Goal: Transaction & Acquisition: Purchase product/service

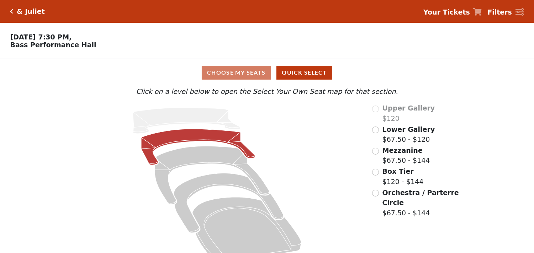
click at [222, 139] on icon at bounding box center [198, 147] width 114 height 36
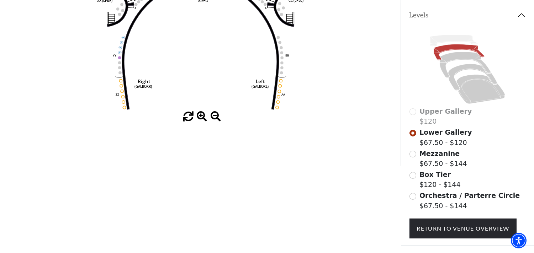
scroll to position [187, 0]
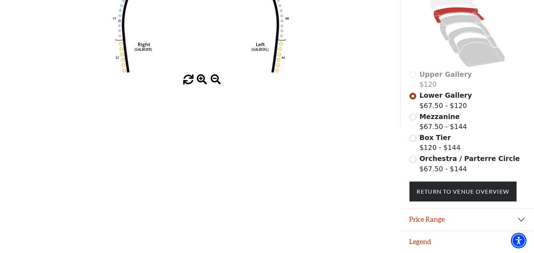
click at [200, 76] on span at bounding box center [202, 80] width 10 height 10
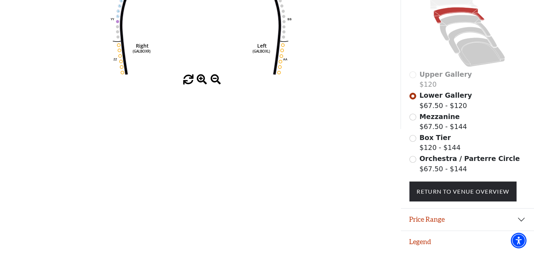
click at [200, 76] on span at bounding box center [202, 80] width 10 height 10
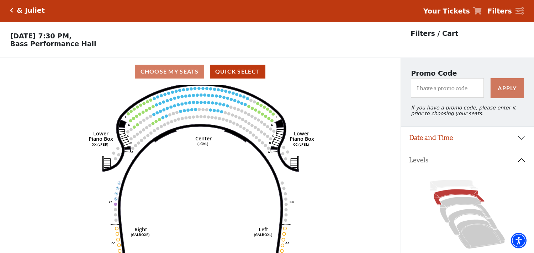
scroll to position [0, 0]
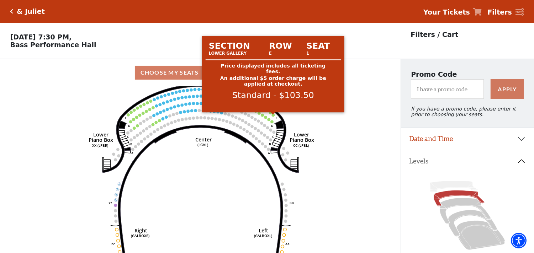
click at [273, 117] on circle at bounding box center [273, 115] width 3 height 3
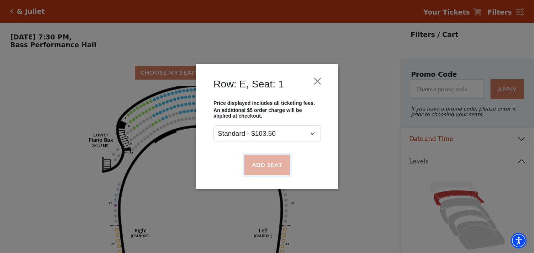
click at [266, 167] on button "Add Seat" at bounding box center [267, 165] width 46 height 20
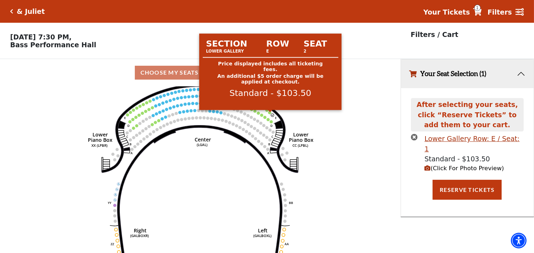
click at [270, 115] on circle at bounding box center [269, 112] width 3 height 3
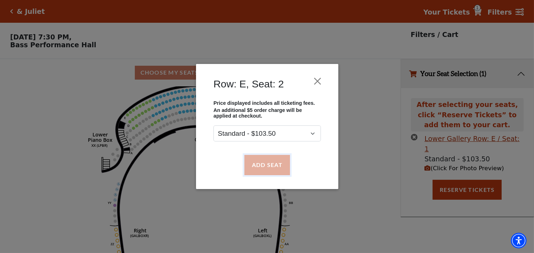
click at [263, 166] on button "Add Seat" at bounding box center [267, 165] width 46 height 20
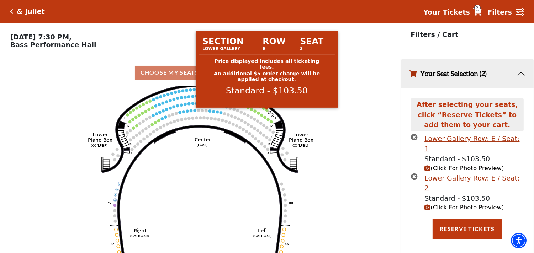
click at [267, 111] on circle at bounding box center [267, 110] width 3 height 3
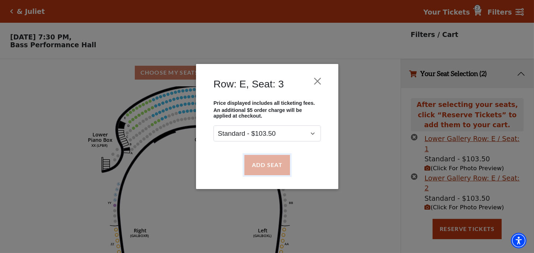
click at [264, 166] on button "Add Seat" at bounding box center [267, 165] width 46 height 20
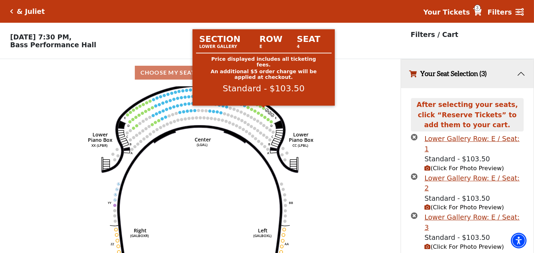
click at [264, 110] on circle at bounding box center [263, 108] width 3 height 3
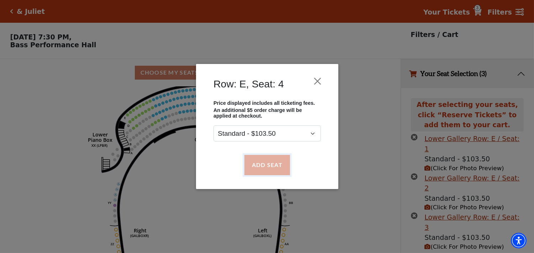
click at [261, 166] on button "Add Seat" at bounding box center [267, 165] width 46 height 20
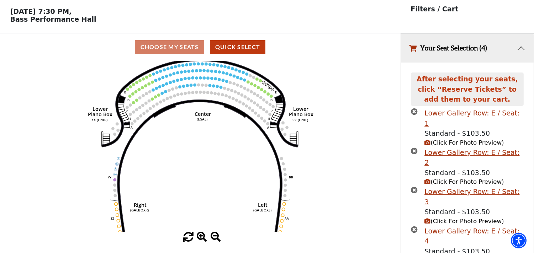
scroll to position [43, 0]
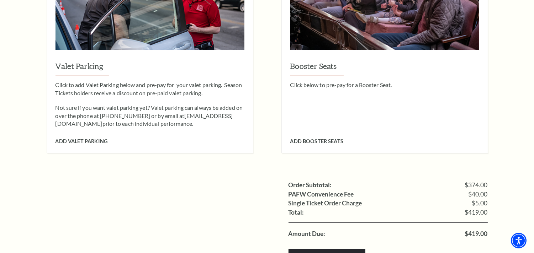
scroll to position [752, 0]
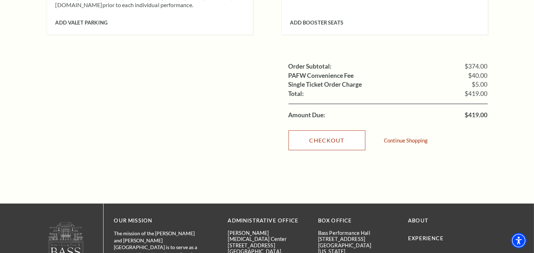
click at [318, 135] on link "Checkout" at bounding box center [327, 141] width 77 height 20
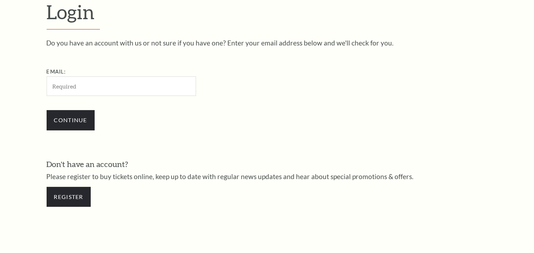
click at [95, 91] on input "Email:" at bounding box center [122, 87] width 150 height 20
type input "johncooper2134@gmail.com"
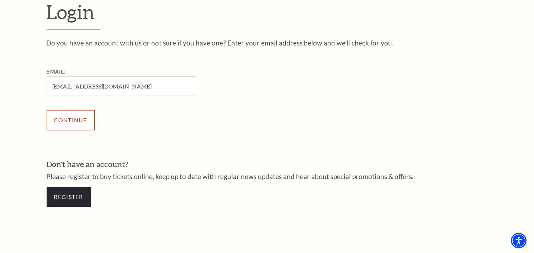
click at [78, 125] on input "Continue" at bounding box center [71, 120] width 48 height 20
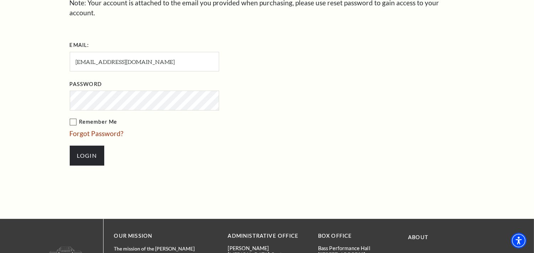
scroll to position [277, 0]
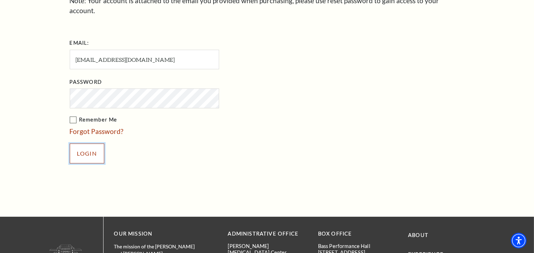
click at [93, 146] on input "Login" at bounding box center [87, 154] width 35 height 20
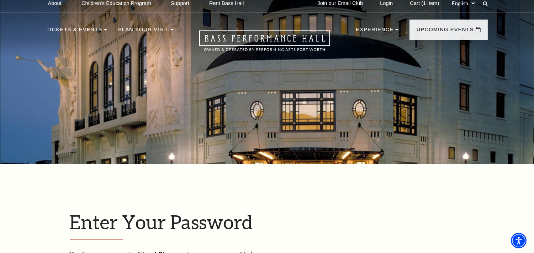
scroll to position [0, 0]
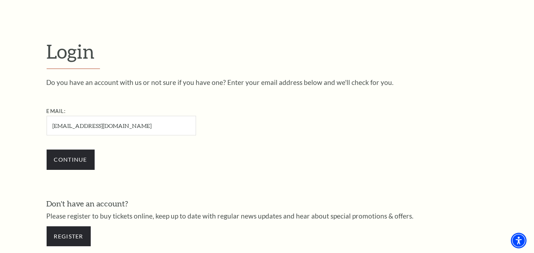
scroll to position [209, 0]
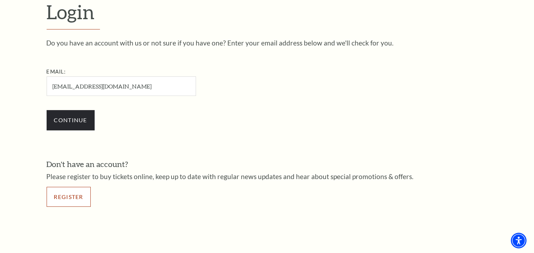
click at [76, 197] on link "Register" at bounding box center [69, 197] width 44 height 20
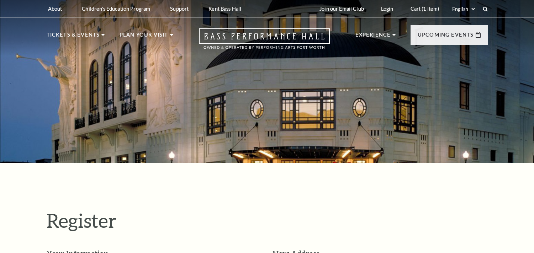
select select "1"
select select "TX"
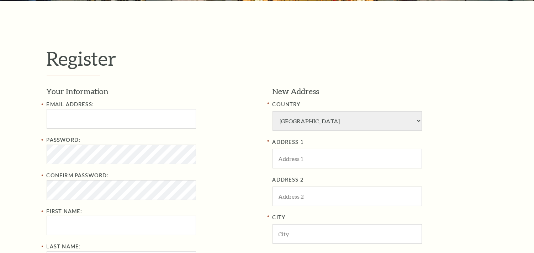
scroll to position [198, 0]
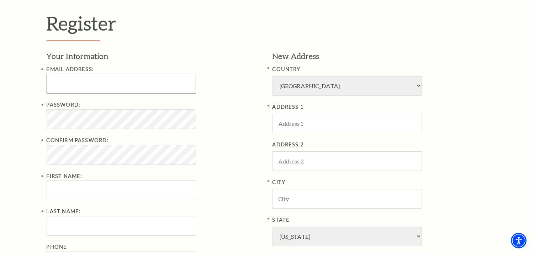
click at [101, 85] on input "Email Address:" at bounding box center [122, 84] width 150 height 20
type input "johncooper2134@gmail.com"
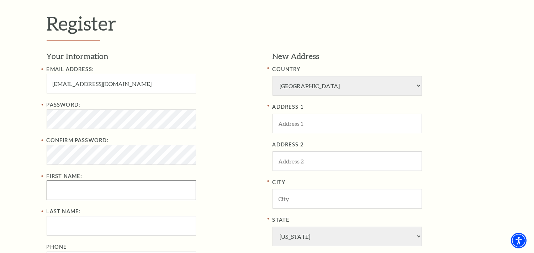
type input "john"
type input "cooper"
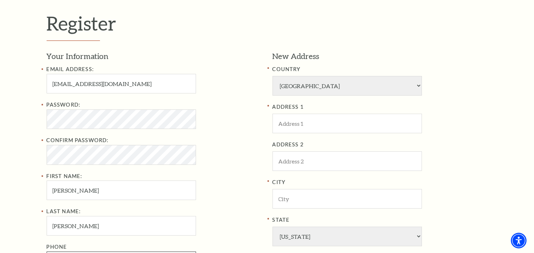
type input "7751907809"
type input "USA"
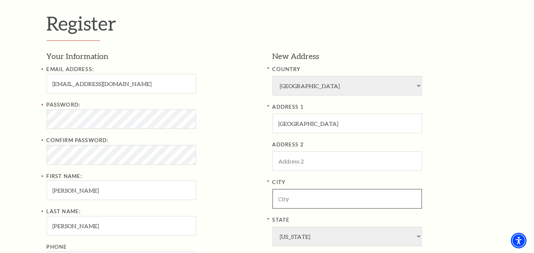
type input "CAMBRIDGE"
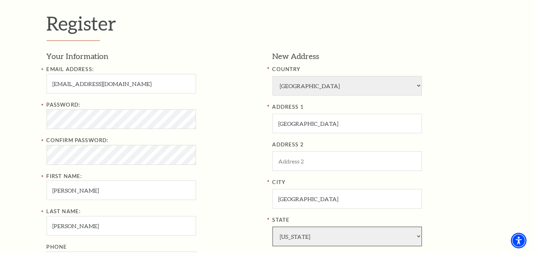
select select "MA"
type input "02114"
type input "775-190-7809"
click at [90, 84] on input "johncooper2134@gmail.com" at bounding box center [122, 84] width 150 height 20
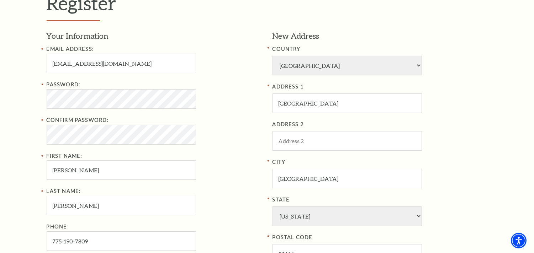
scroll to position [237, 0]
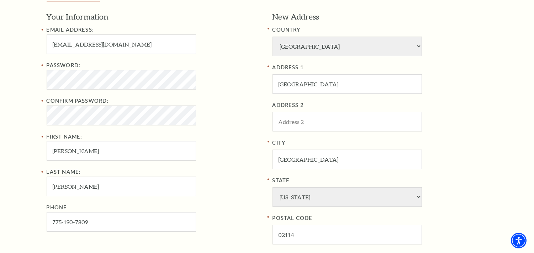
type input "[EMAIL_ADDRESS][DOMAIN_NAME]"
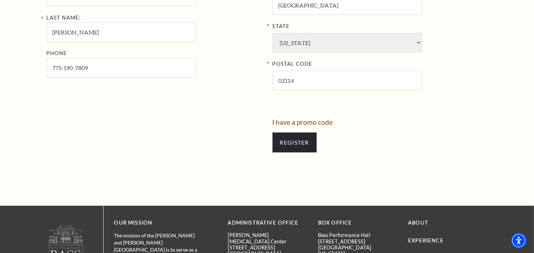
scroll to position [396, 0]
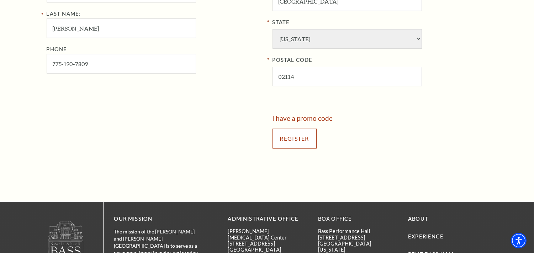
click at [303, 141] on input "Register" at bounding box center [295, 139] width 44 height 20
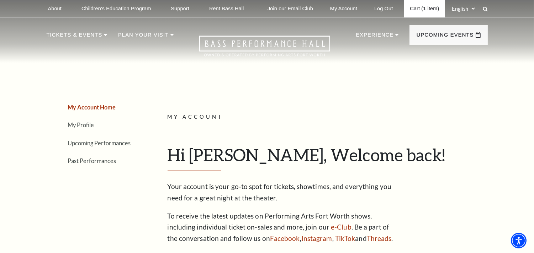
click at [424, 12] on link "Cart (1 item)" at bounding box center [424, 8] width 41 height 17
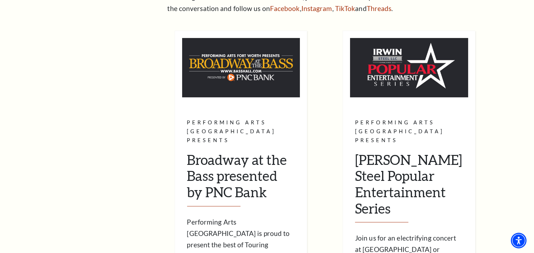
scroll to position [277, 0]
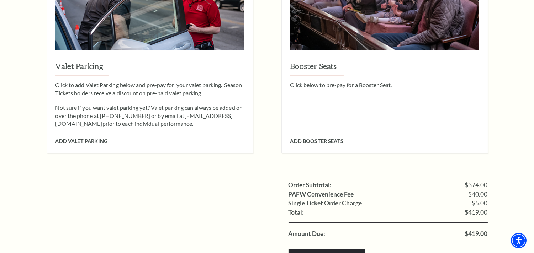
scroll to position [672, 0]
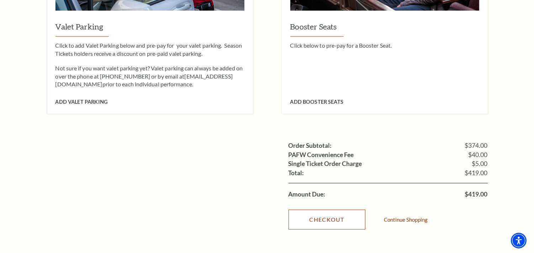
click at [340, 213] on link "Checkout" at bounding box center [327, 220] width 77 height 20
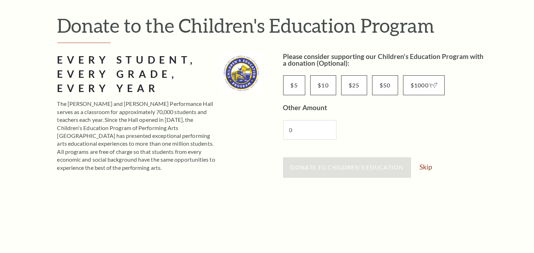
scroll to position [79, 0]
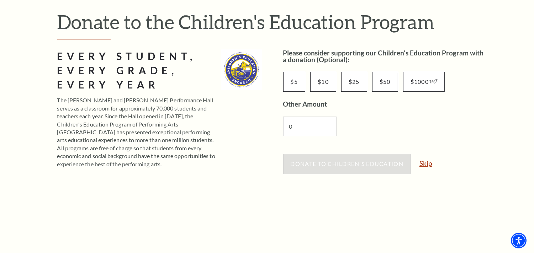
click at [428, 161] on link "Skip" at bounding box center [426, 163] width 12 height 7
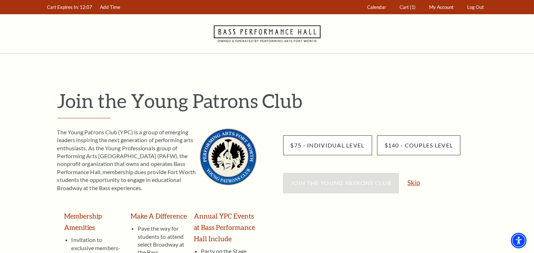
click at [415, 183] on link "Skip" at bounding box center [414, 182] width 12 height 7
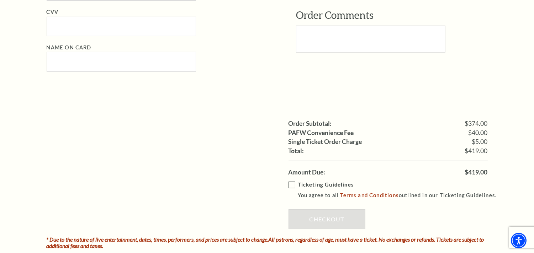
scroll to position [672, 0]
